Goal: Task Accomplishment & Management: Complete application form

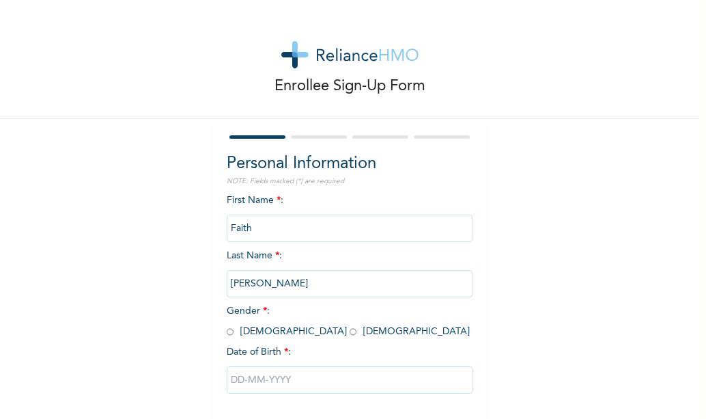
click at [350, 332] on input "radio" at bounding box center [353, 331] width 7 height 13
radio input "true"
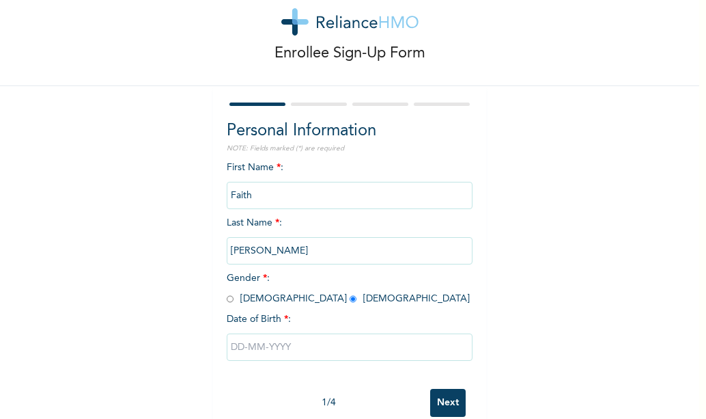
scroll to position [61, 0]
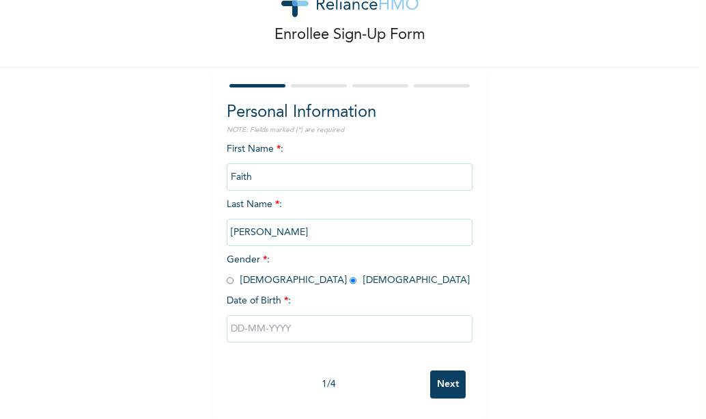
click at [275, 320] on input "text" at bounding box center [350, 328] width 246 height 27
select select "9"
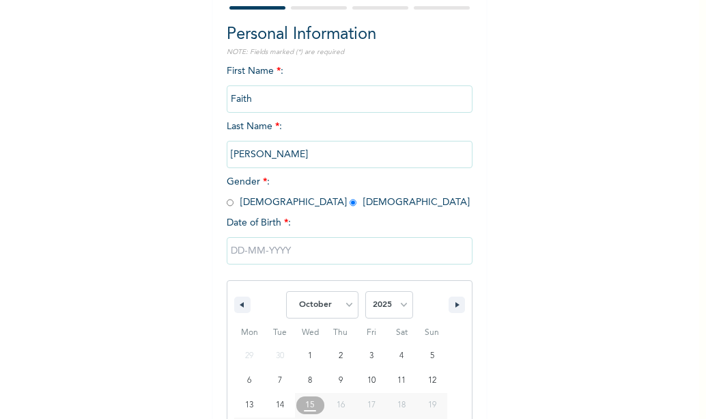
scroll to position [202, 0]
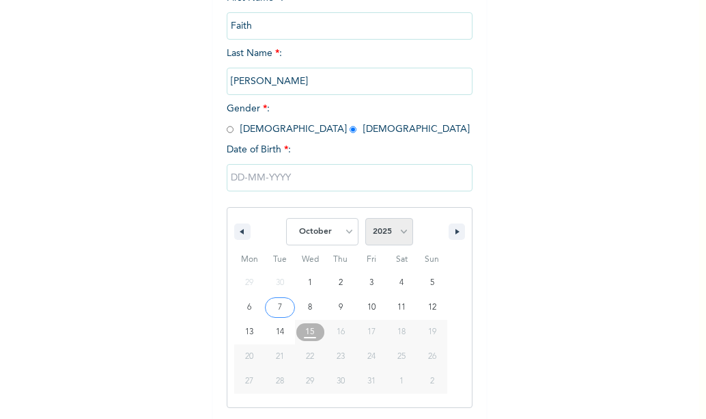
click at [395, 232] on select "2025 2024 2023 2022 2021 2020 2019 2018 2017 2016 2015 2014 2013 2012 2011 2010…" at bounding box center [389, 231] width 48 height 27
select select "2004"
click at [365, 219] on select "2025 2024 2023 2022 2021 2020 2019 2018 2017 2016 2015 2014 2013 2012 2011 2010…" at bounding box center [389, 231] width 48 height 27
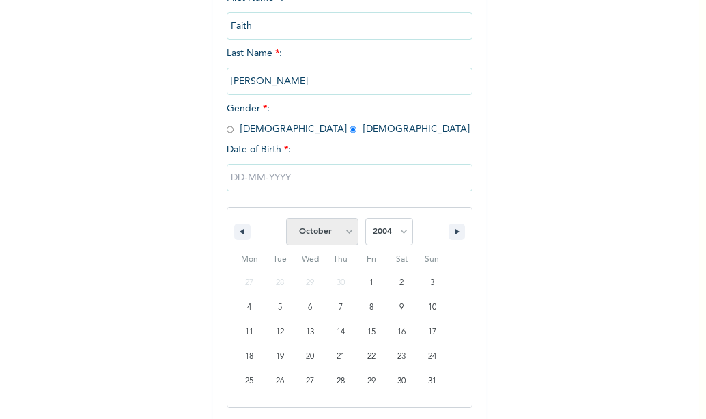
click at [343, 231] on select "January February March April May June July August September October November De…" at bounding box center [322, 231] width 72 height 27
click at [286, 219] on select "January February March April May June July August September October November De…" at bounding box center [322, 231] width 72 height 27
type input "[DATE]"
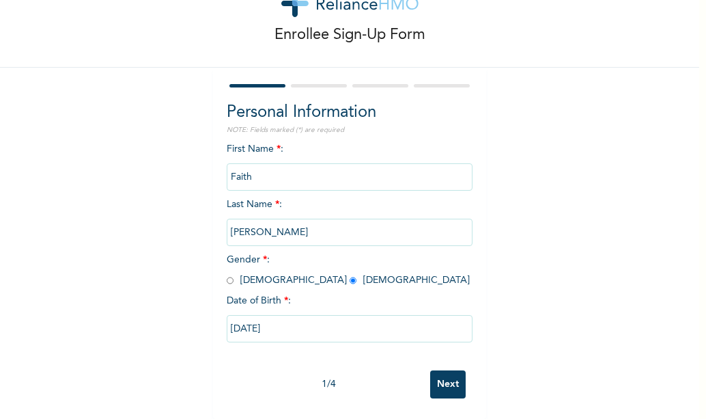
scroll to position [61, 0]
click at [447, 370] on input "Next" at bounding box center [448, 384] width 36 height 28
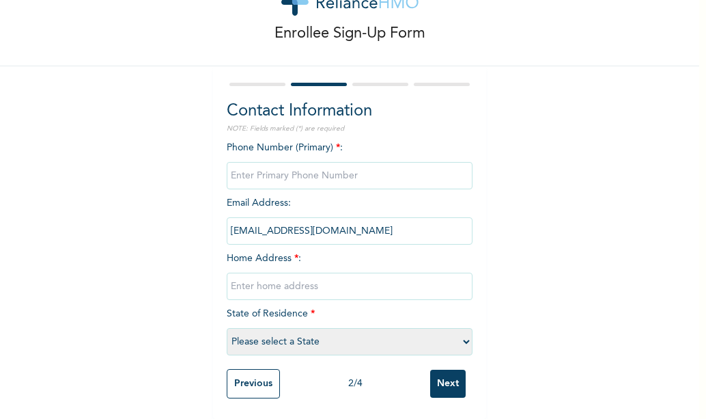
click at [356, 162] on input "phone" at bounding box center [350, 175] width 246 height 27
type input "07080382424"
click at [328, 279] on input "text" at bounding box center [350, 285] width 246 height 27
type input "plot 15 mopol zone [PERSON_NAME] nla"
click at [464, 333] on select "Please select a State [PERSON_NAME] (FCT) [PERSON_NAME] Ibom [GEOGRAPHIC_DATA] …" at bounding box center [350, 341] width 246 height 27
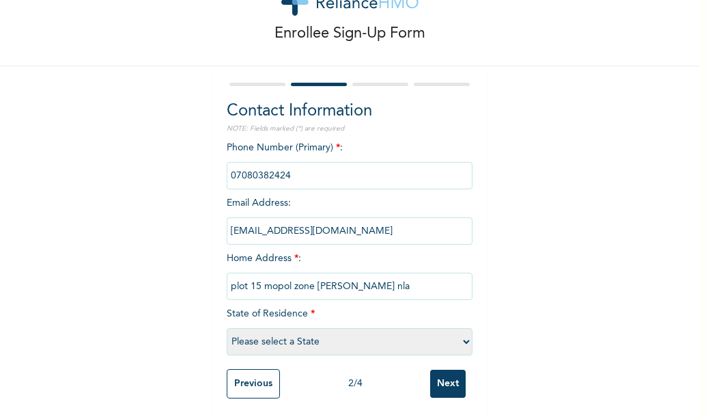
select select "25"
click at [227, 328] on select "Please select a State [PERSON_NAME] (FCT) [PERSON_NAME] Ibom [GEOGRAPHIC_DATA] …" at bounding box center [350, 341] width 246 height 27
click at [455, 375] on input "Next" at bounding box center [448, 383] width 36 height 28
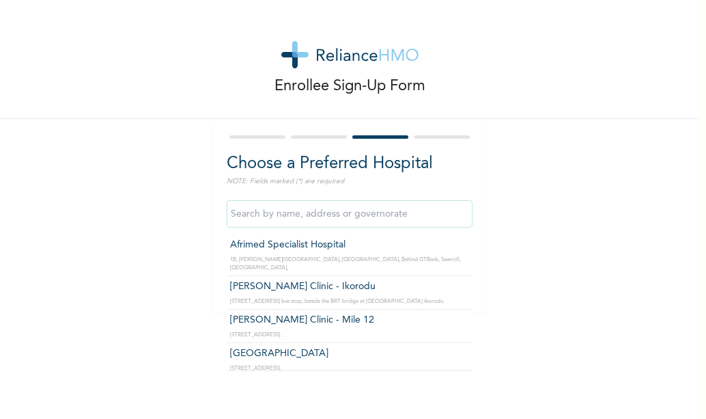
click at [310, 213] on input "text" at bounding box center [350, 213] width 246 height 27
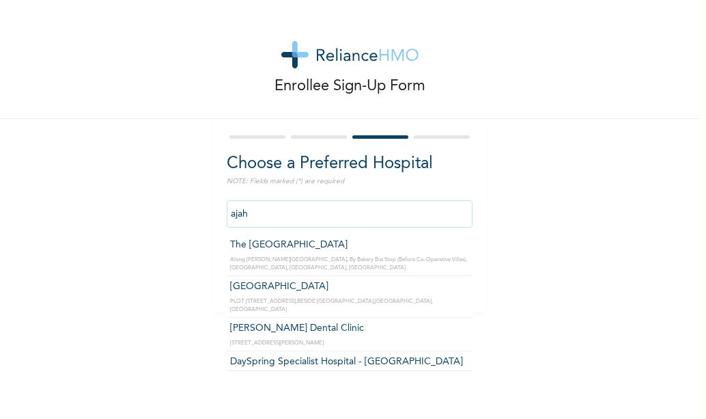
type input "DaySpring Specialist Hospital - [GEOGRAPHIC_DATA]"
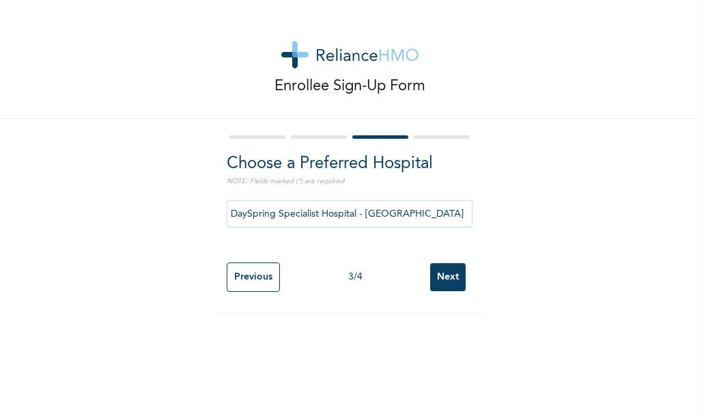
click at [445, 268] on input "Next" at bounding box center [448, 277] width 36 height 28
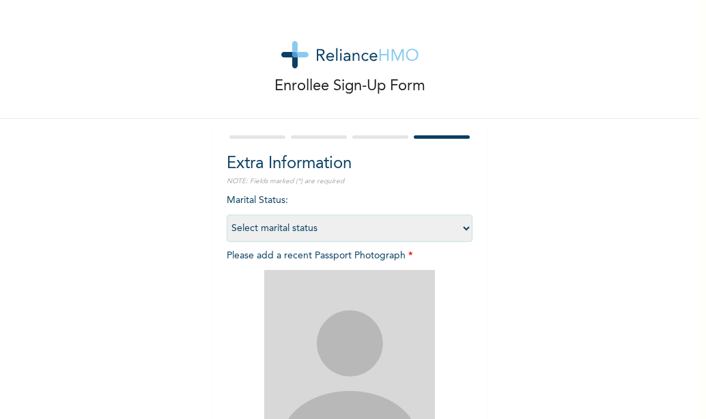
click at [462, 222] on select "Select marital status [DEMOGRAPHIC_DATA] Married [DEMOGRAPHIC_DATA] Widow/[DEMO…" at bounding box center [350, 227] width 246 height 27
select select "1"
click at [227, 214] on select "Select marital status [DEMOGRAPHIC_DATA] Married [DEMOGRAPHIC_DATA] Widow/[DEMO…" at bounding box center [350, 227] width 246 height 27
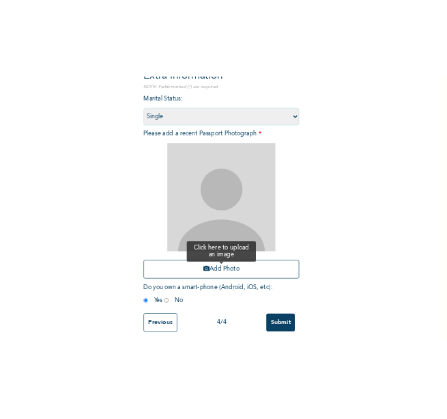
scroll to position [180, 0]
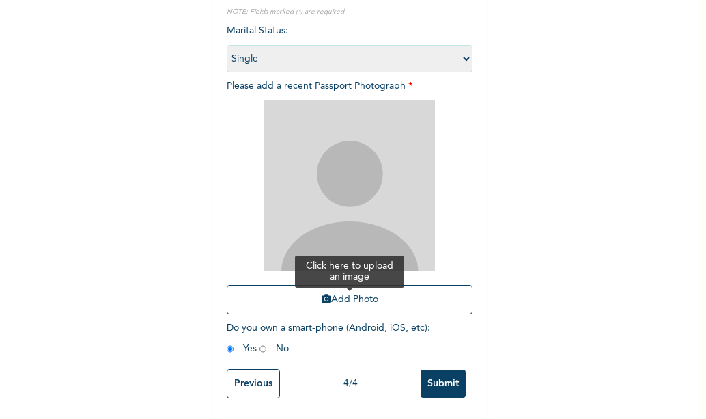
click at [345, 285] on button "Add Photo" at bounding box center [350, 299] width 246 height 29
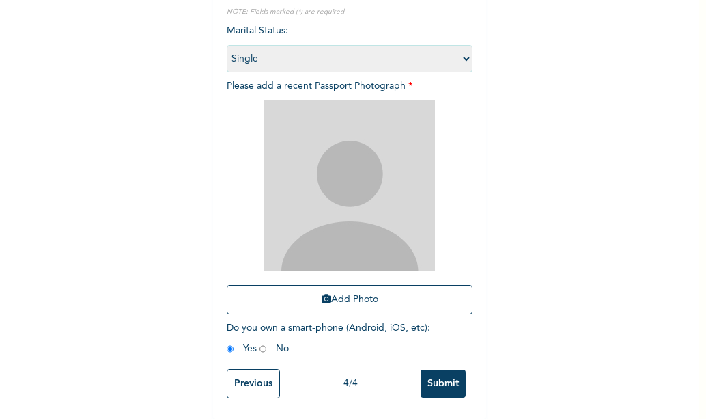
click at [339, 163] on img at bounding box center [349, 185] width 171 height 171
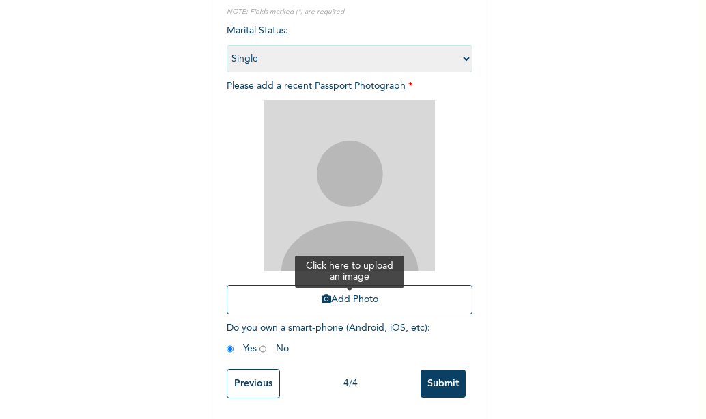
click at [339, 287] on button "Add Photo" at bounding box center [350, 299] width 246 height 29
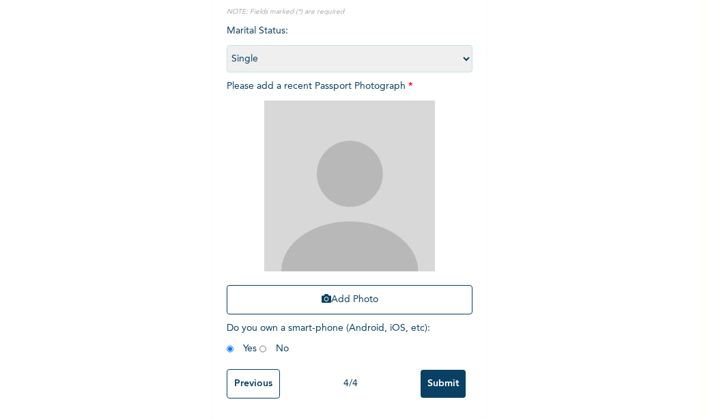
click at [358, 186] on img at bounding box center [349, 185] width 171 height 171
click at [355, 207] on img at bounding box center [349, 185] width 171 height 171
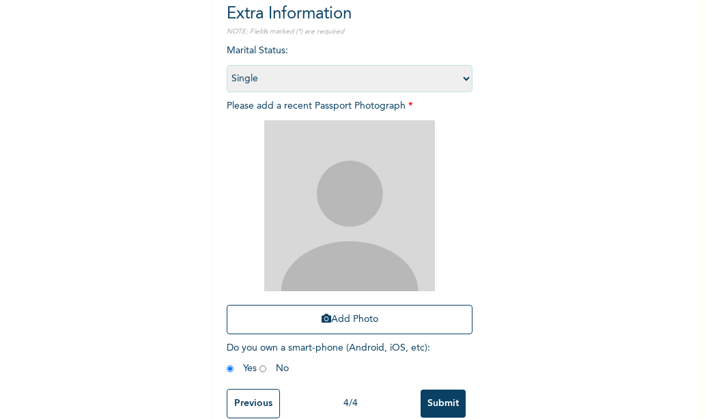
click at [399, 197] on img at bounding box center [349, 205] width 171 height 171
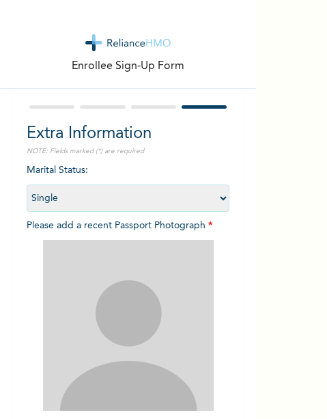
scroll to position [164, 0]
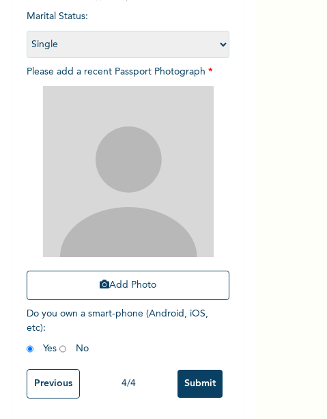
click at [307, 94] on div "Enrollee Sign-Up Form Extra Information NOTE: Fields marked (*) are required Ma…" at bounding box center [163, 209] width 327 height 419
click at [287, 60] on div "Enrollee Sign-Up Form Extra Information NOTE: Fields marked (*) are required Ma…" at bounding box center [163, 209] width 327 height 419
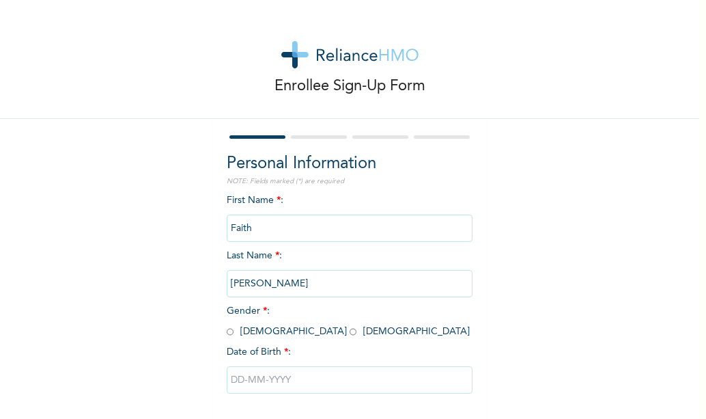
click at [350, 330] on input "radio" at bounding box center [353, 331] width 7 height 13
radio input "true"
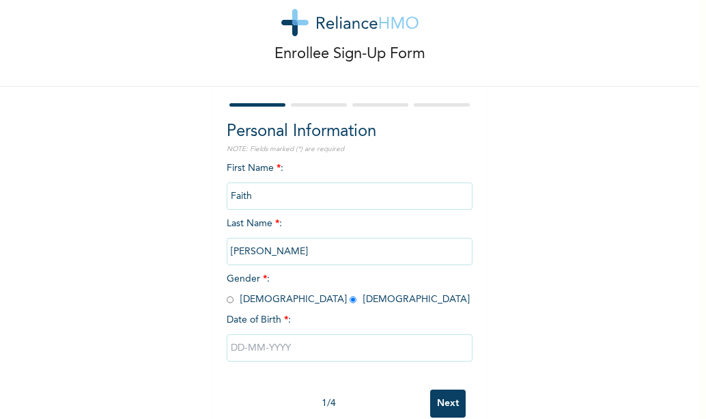
scroll to position [61, 0]
